Goal: Register for event/course

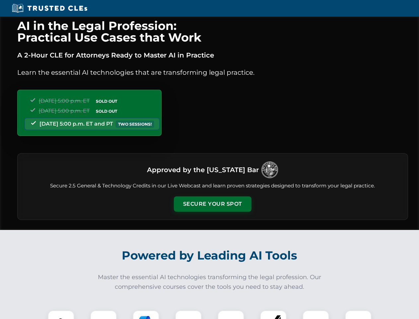
click at [212, 204] on button "Secure Your Spot" at bounding box center [213, 203] width 78 height 15
click at [61, 314] on img at bounding box center [60, 323] width 19 height 19
click at [104, 314] on div at bounding box center [103, 323] width 27 height 27
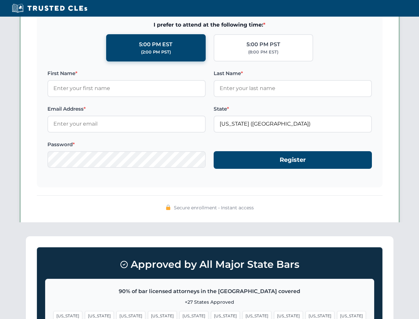
click at [306, 314] on span "[US_STATE]" at bounding box center [320, 316] width 29 height 10
